Goal: Task Accomplishment & Management: Complete application form

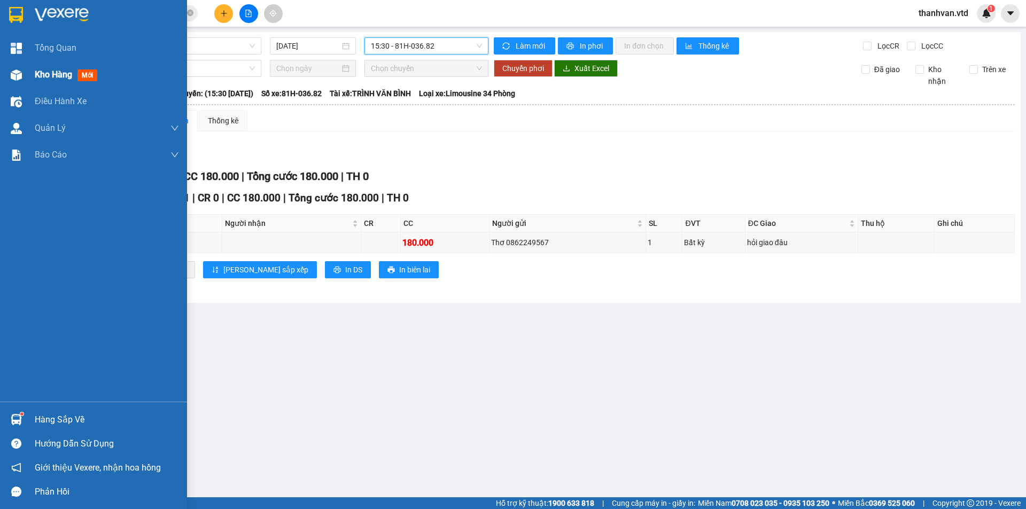
click at [42, 72] on span "Kho hàng" at bounding box center [53, 74] width 37 height 10
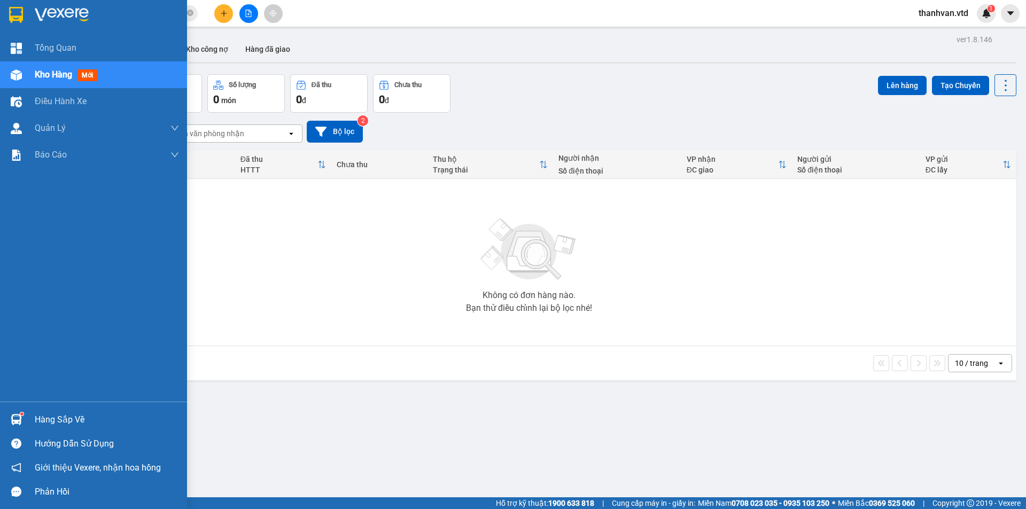
click at [43, 76] on span "Kho hàng" at bounding box center [53, 74] width 37 height 10
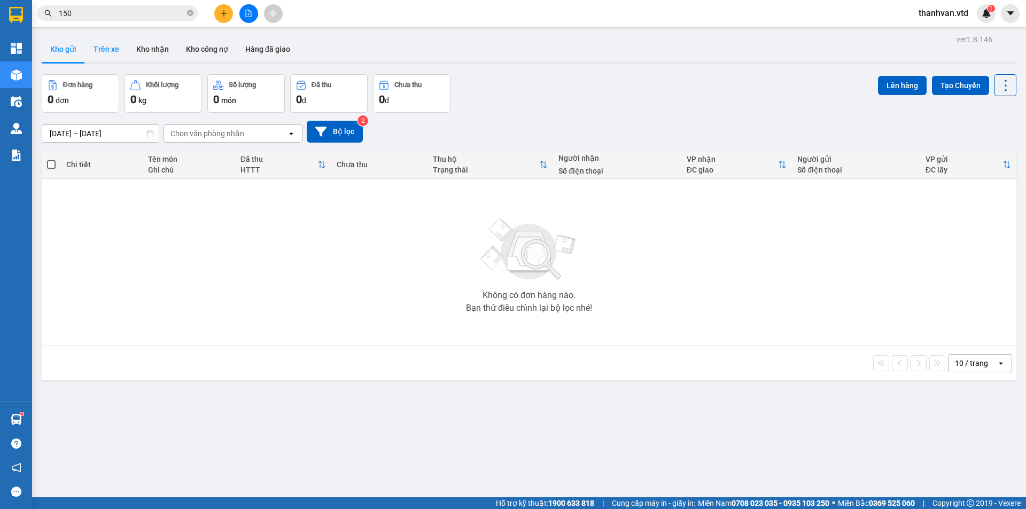
click at [106, 48] on button "Trên xe" at bounding box center [106, 49] width 43 height 26
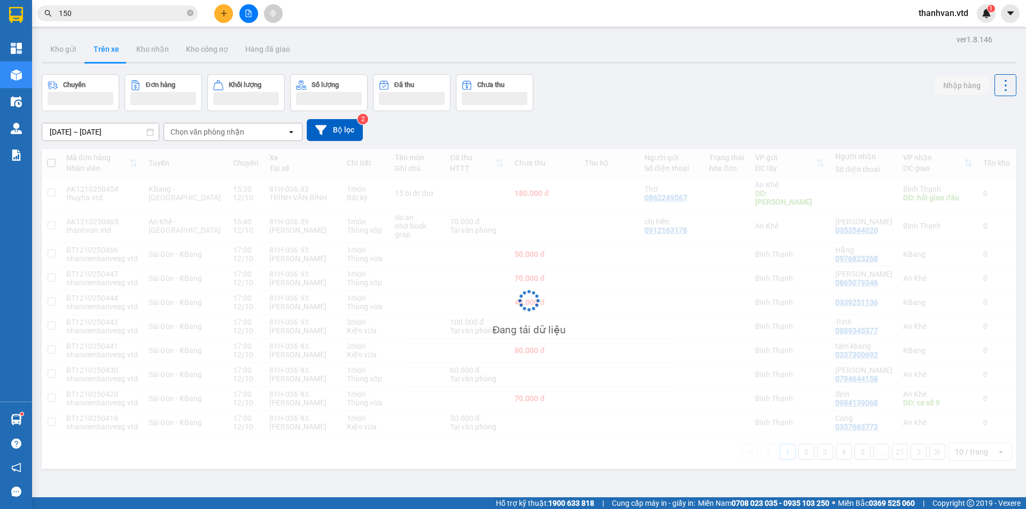
click at [68, 10] on input "150" at bounding box center [122, 13] width 126 height 12
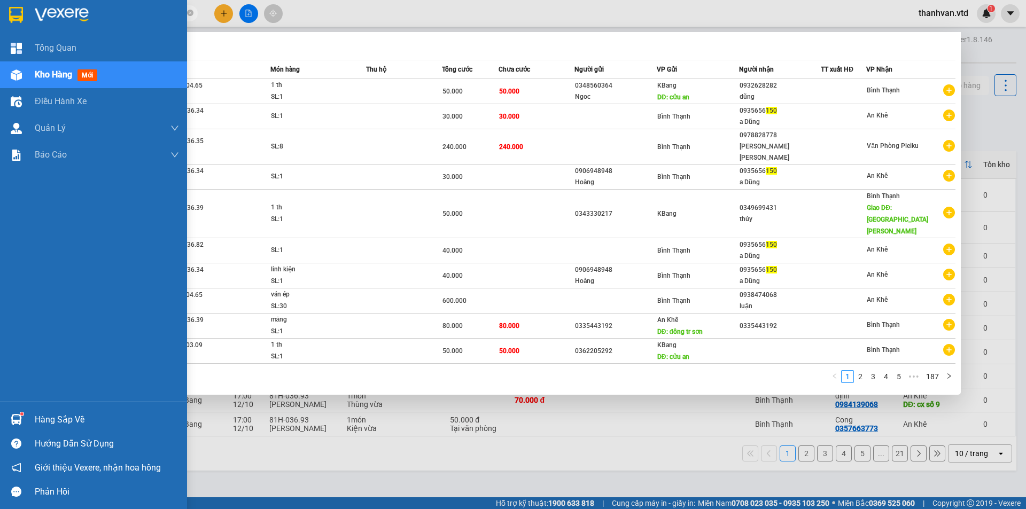
drag, startPoint x: 90, startPoint y: 14, endPoint x: 10, endPoint y: 13, distance: 80.2
click at [10, 13] on section "Kết quả tìm kiếm ( 1861 ) Bộ lọc Mã ĐH Trạng thái Món hàng Thu hộ Tổng cước Chư…" at bounding box center [513, 254] width 1026 height 509
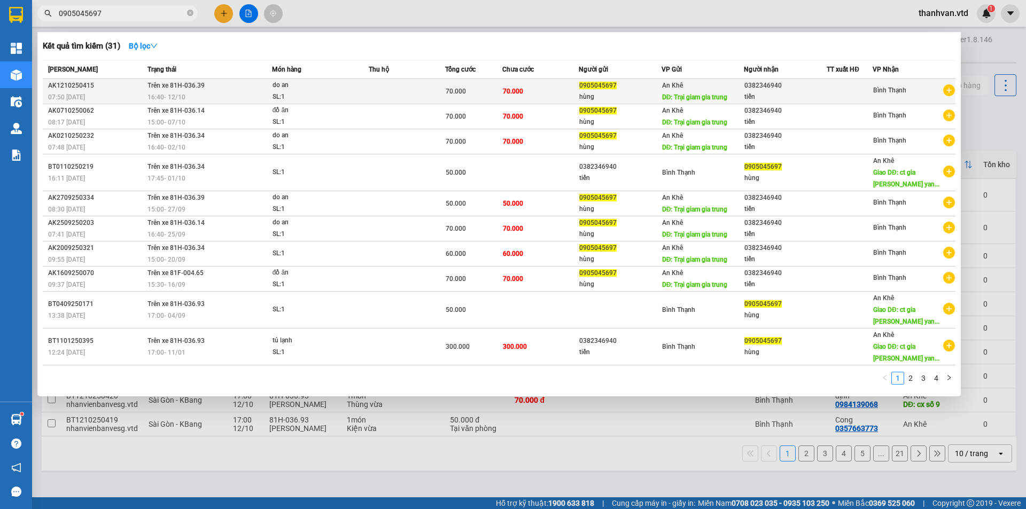
type input "0905045697"
click at [367, 94] on span "do an SL: 1" at bounding box center [321, 91] width 96 height 23
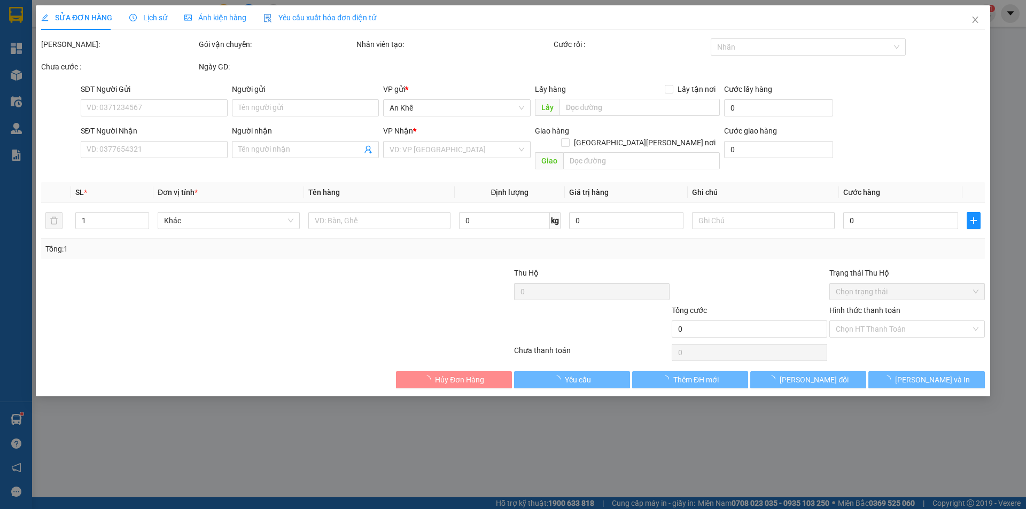
type input "0905045697"
type input "hùng"
type input "Trại giam gia trung"
type input "0382346940"
type input "tiến"
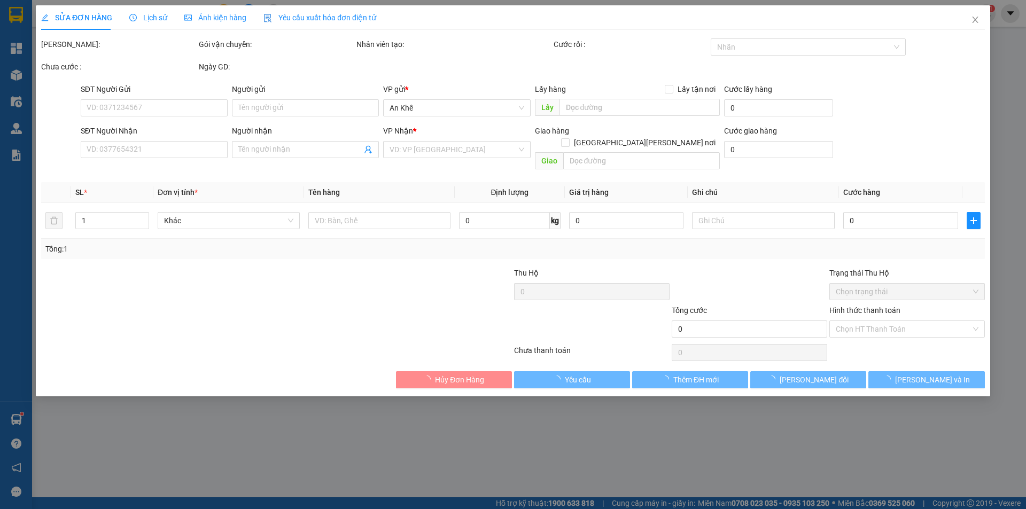
type input "70.000"
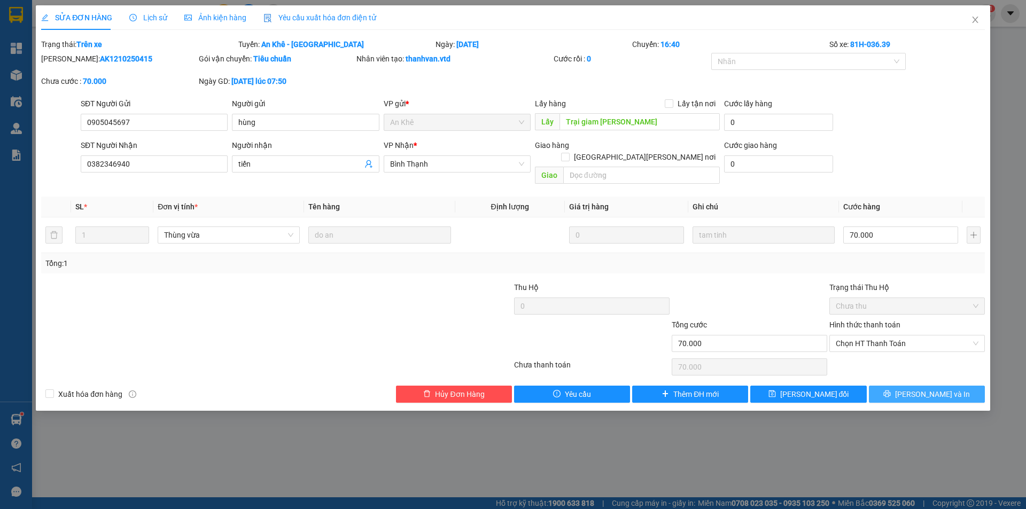
click at [923, 389] on span "[PERSON_NAME] và In" at bounding box center [932, 395] width 75 height 12
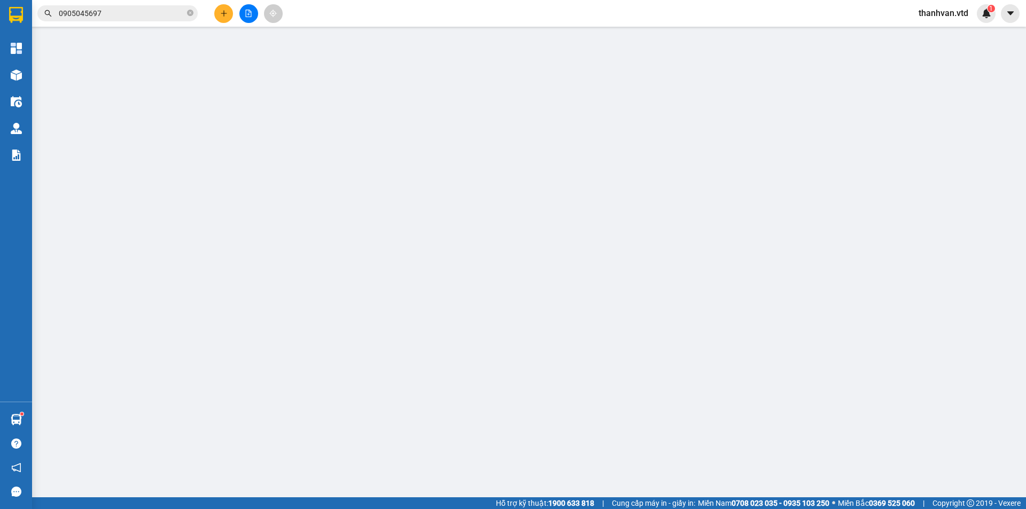
type input "0905045697"
type input "hùng"
type input "Trại giam gia trung"
type input "0382346940"
type input "tiến"
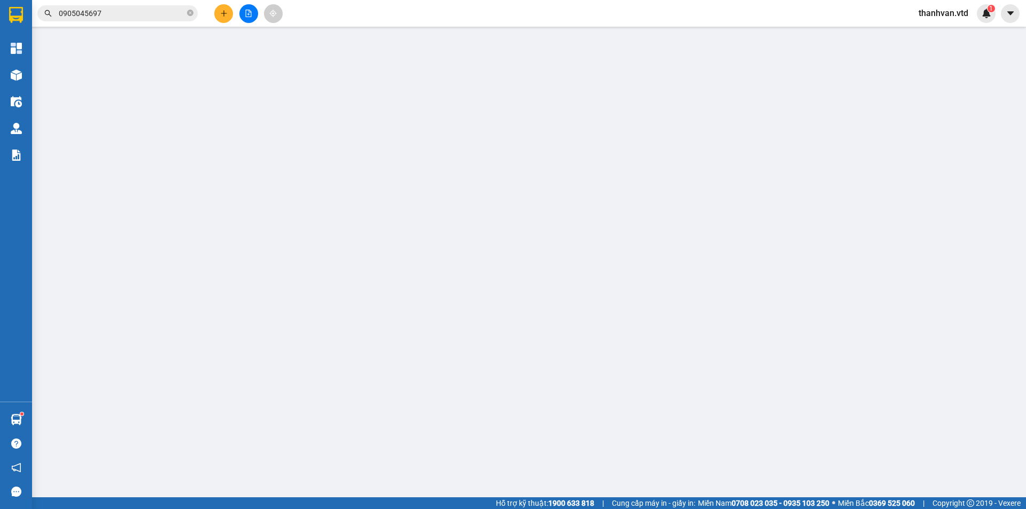
type input "70.000"
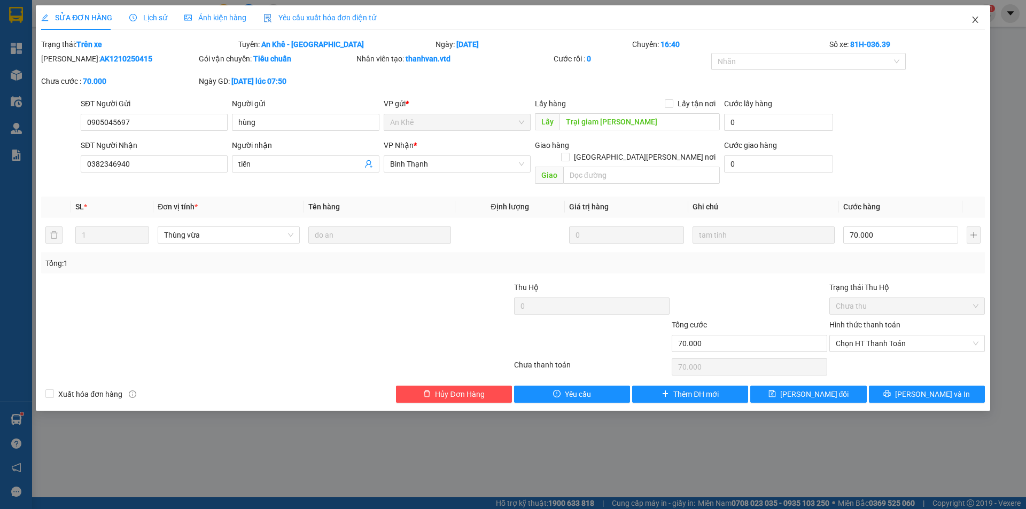
click at [974, 21] on icon "close" at bounding box center [975, 20] width 9 height 9
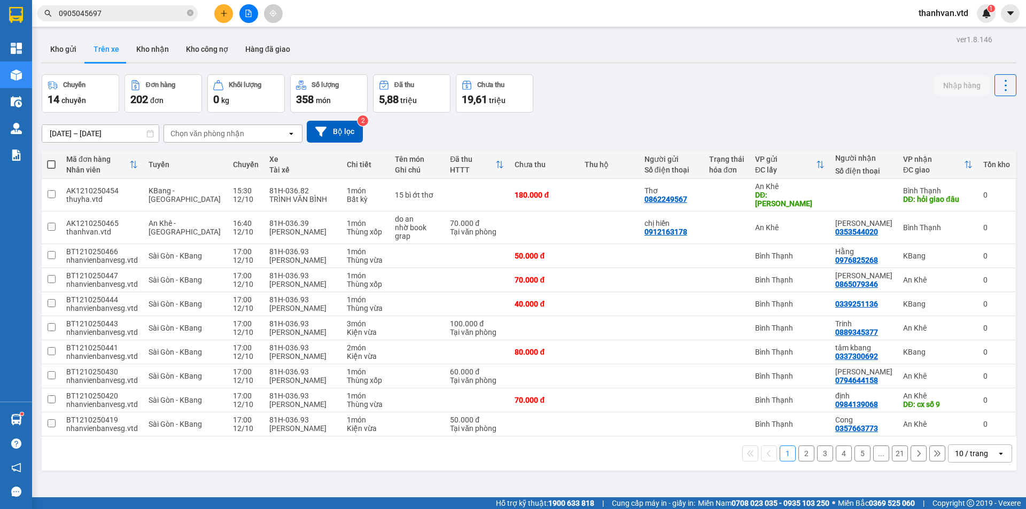
click at [431, 52] on div "Kho gửi Trên xe Kho nhận Kho công nợ Hàng đã giao" at bounding box center [529, 50] width 975 height 28
click at [695, 138] on div "10/10/2025 – 12/10/2025 Press the down arrow key to interact with the calendar …" at bounding box center [529, 132] width 975 height 22
click at [936, 14] on span "thanhvan.vtd" at bounding box center [943, 12] width 67 height 13
click at [940, 30] on span "Đăng xuất" at bounding box center [948, 33] width 45 height 12
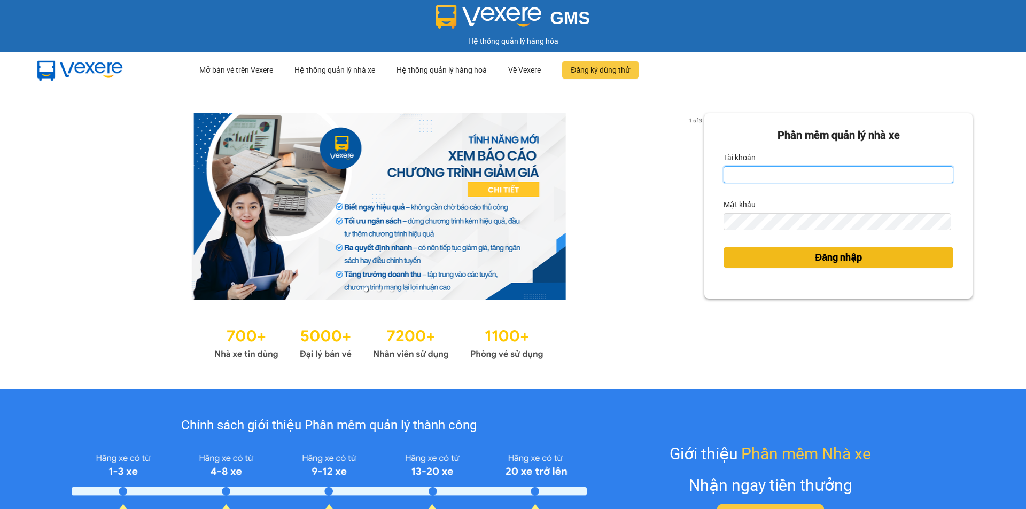
type input "nhaxe.vtd"
click at [858, 252] on button "Đăng nhập" at bounding box center [839, 257] width 230 height 20
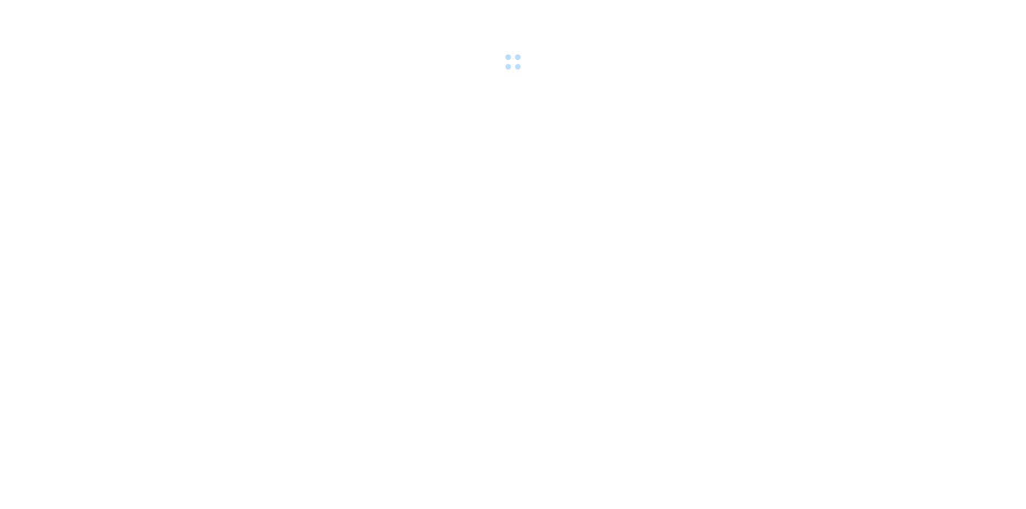
click at [853, 260] on body at bounding box center [513, 254] width 1026 height 509
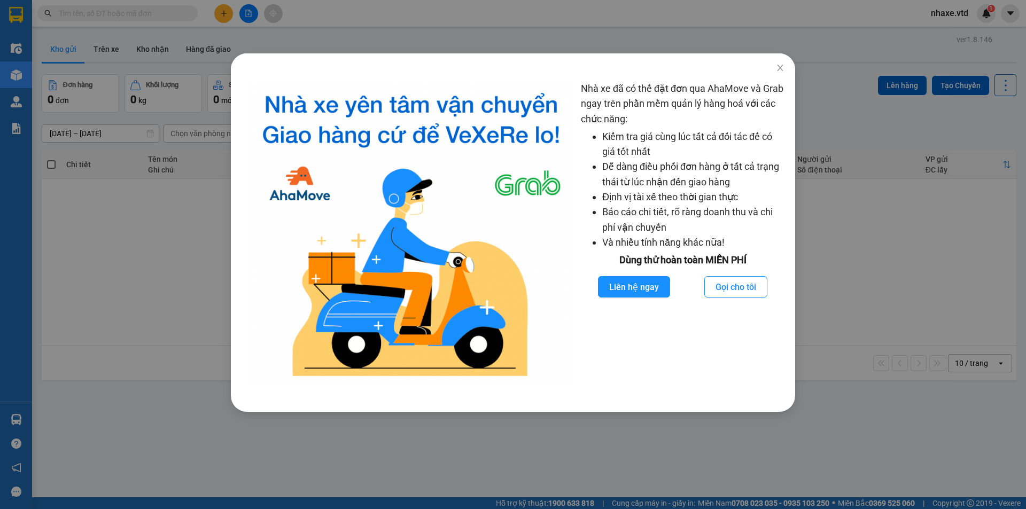
click at [134, 12] on div "Nhà xe đã có thể đặt đơn qua AhaMove và Grab ngay trên phần mềm quản lý hàng ho…" at bounding box center [513, 254] width 1026 height 509
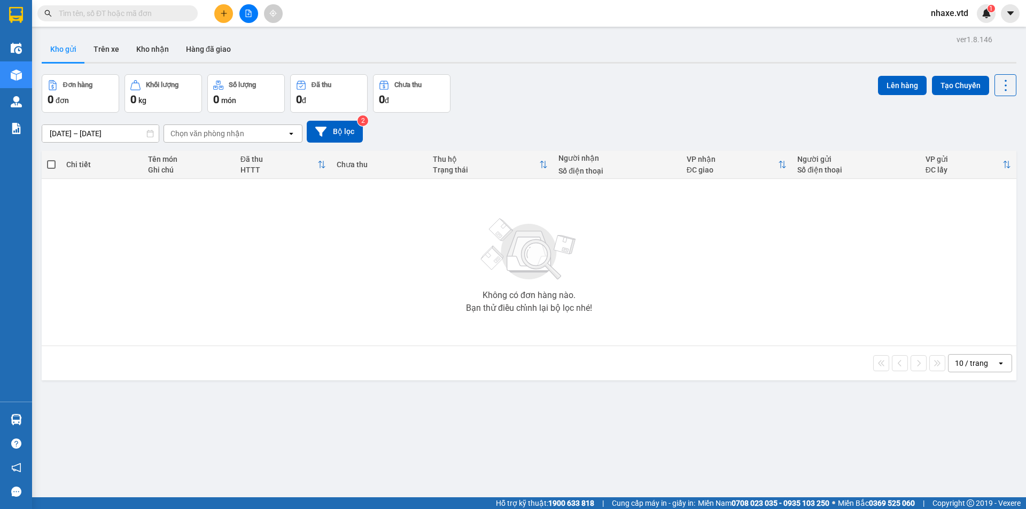
click at [135, 12] on input "text" at bounding box center [122, 13] width 126 height 12
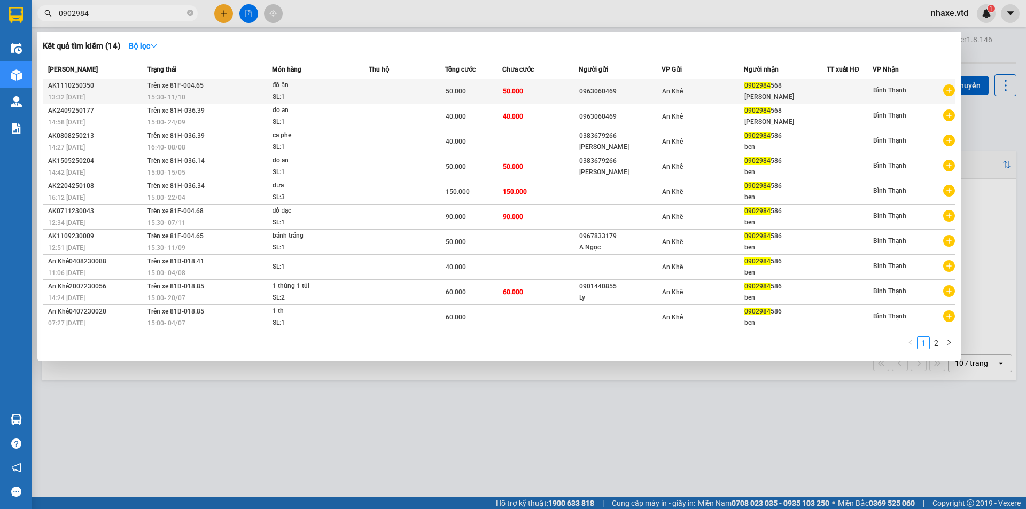
type input "0902984"
click at [420, 92] on td at bounding box center [407, 91] width 76 height 25
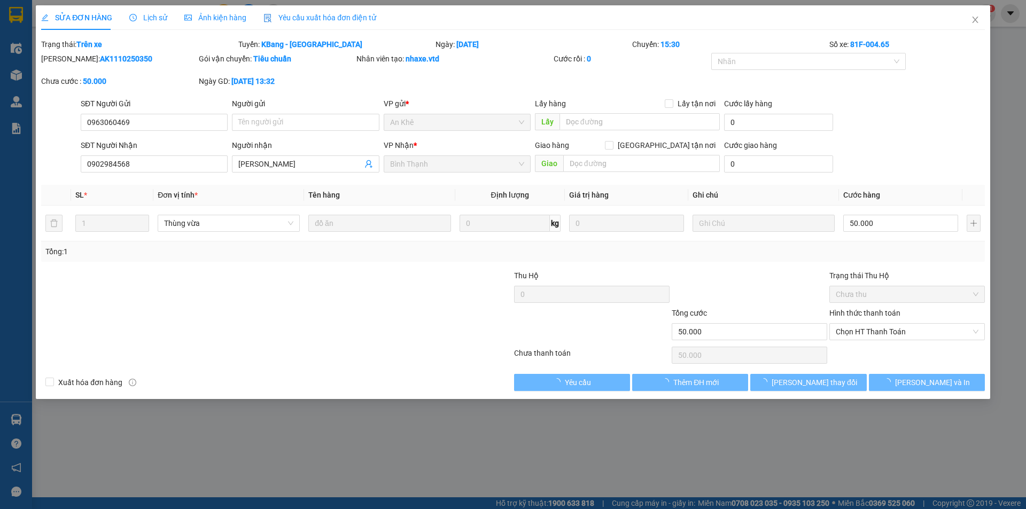
type input "0963060469"
type input "0902984568"
type input "[PERSON_NAME]"
type input "50.000"
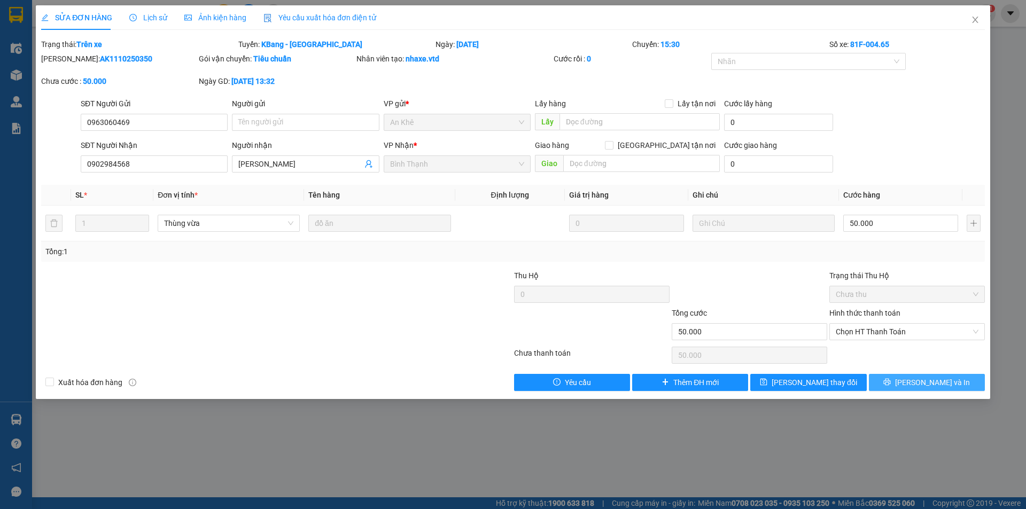
click at [891, 383] on icon "printer" at bounding box center [887, 381] width 7 height 7
